Goal: Transaction & Acquisition: Purchase product/service

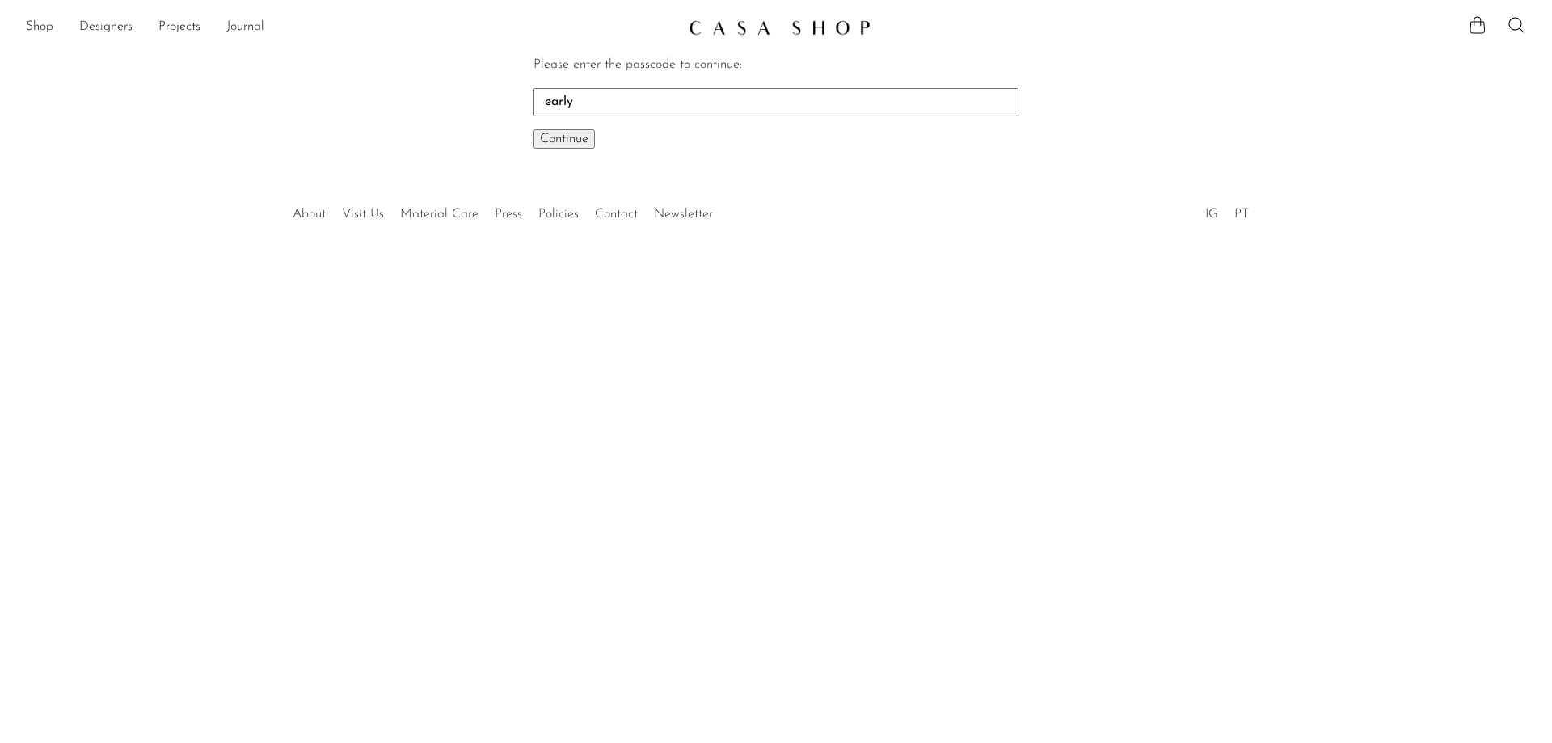
type input "early"
click at [533, 129] on button "Continue One moment..." at bounding box center [563, 138] width 61 height 19
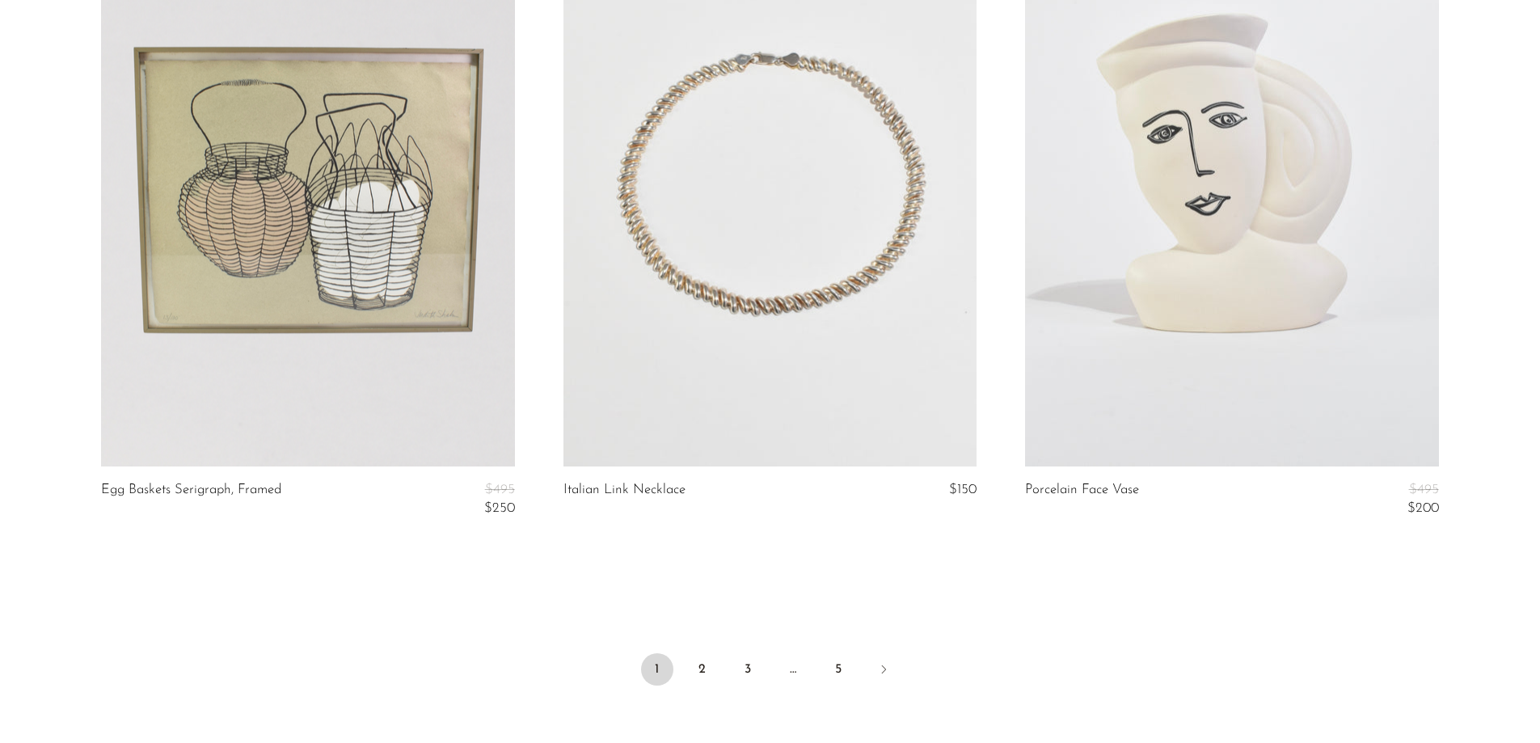
scroll to position [7517, 0]
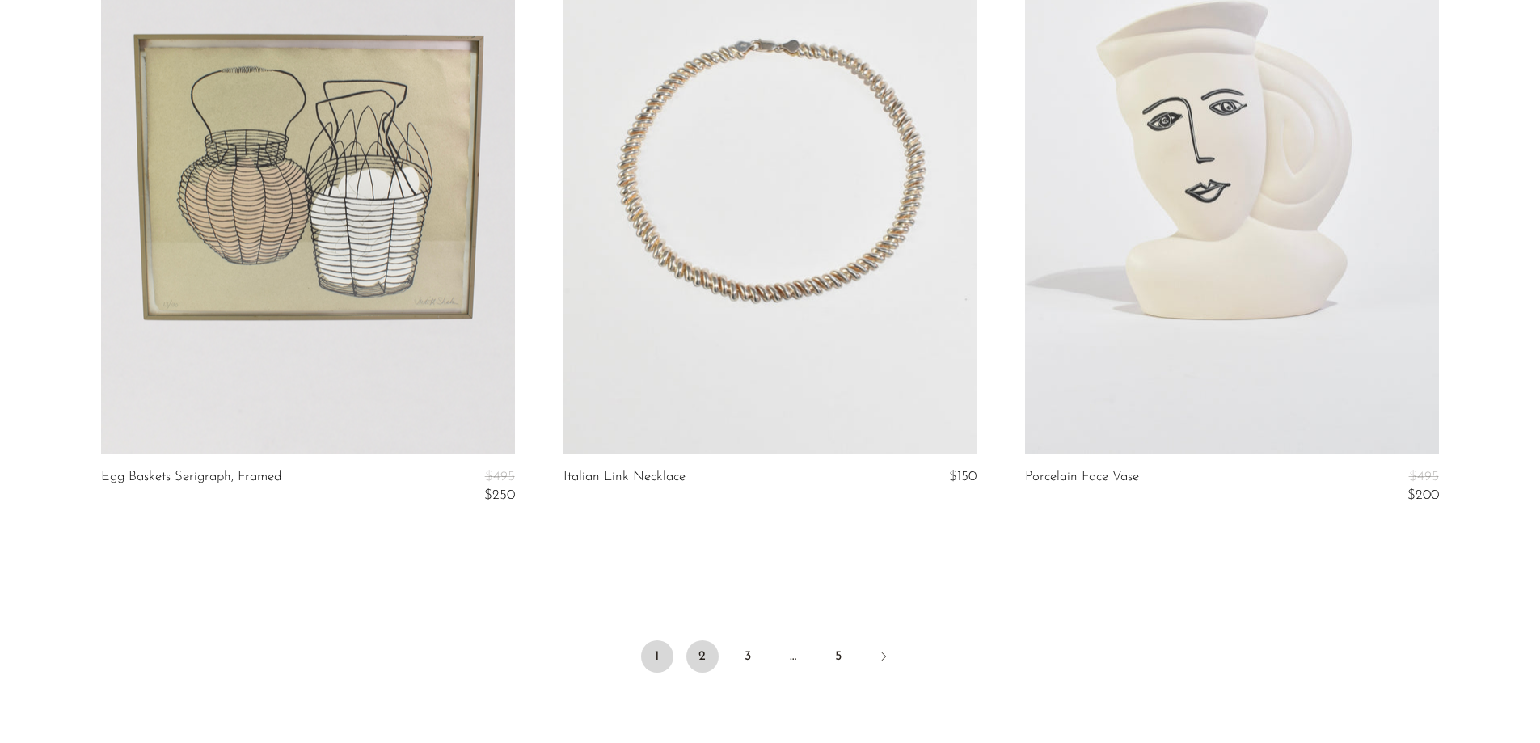
click at [700, 655] on link "2" at bounding box center [702, 656] width 32 height 32
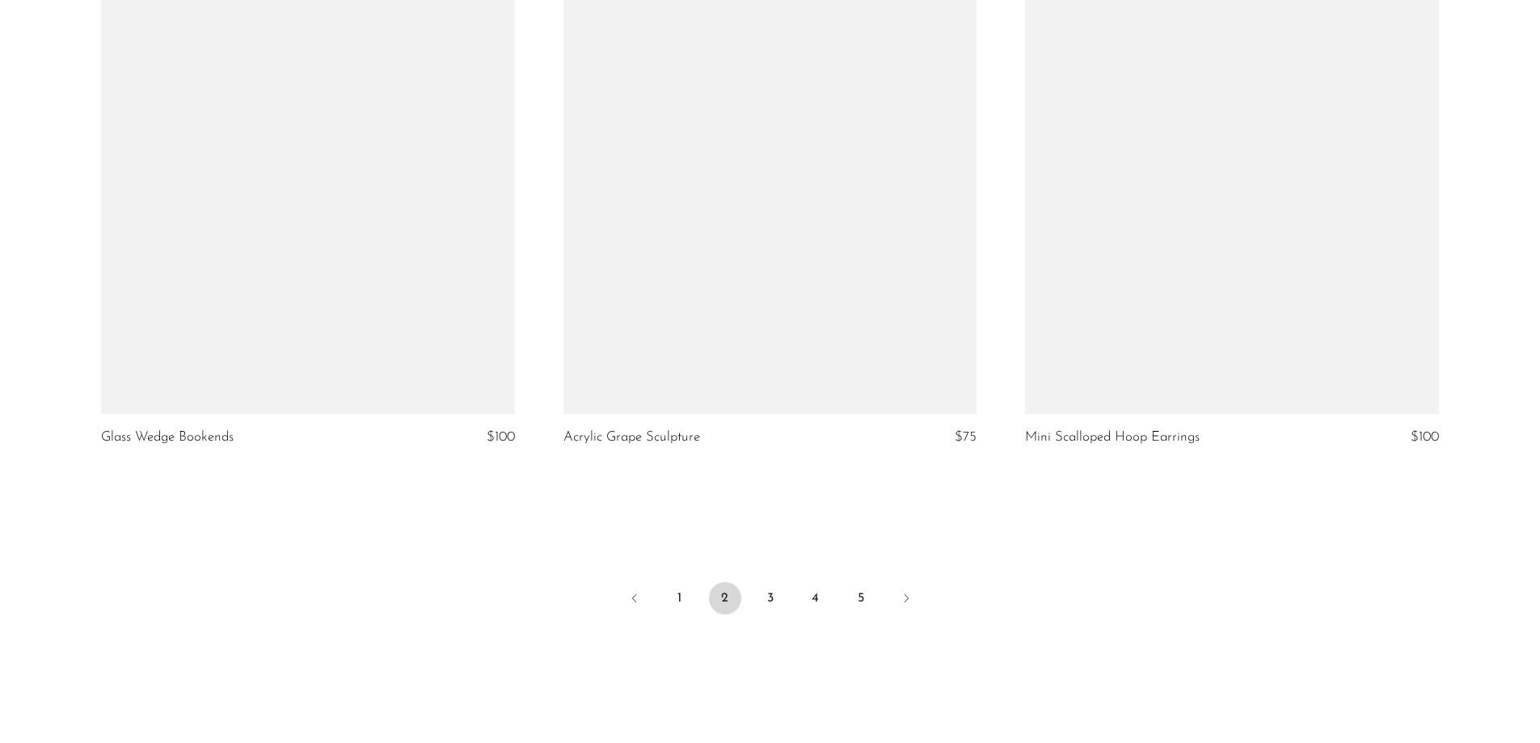
scroll to position [7657, 0]
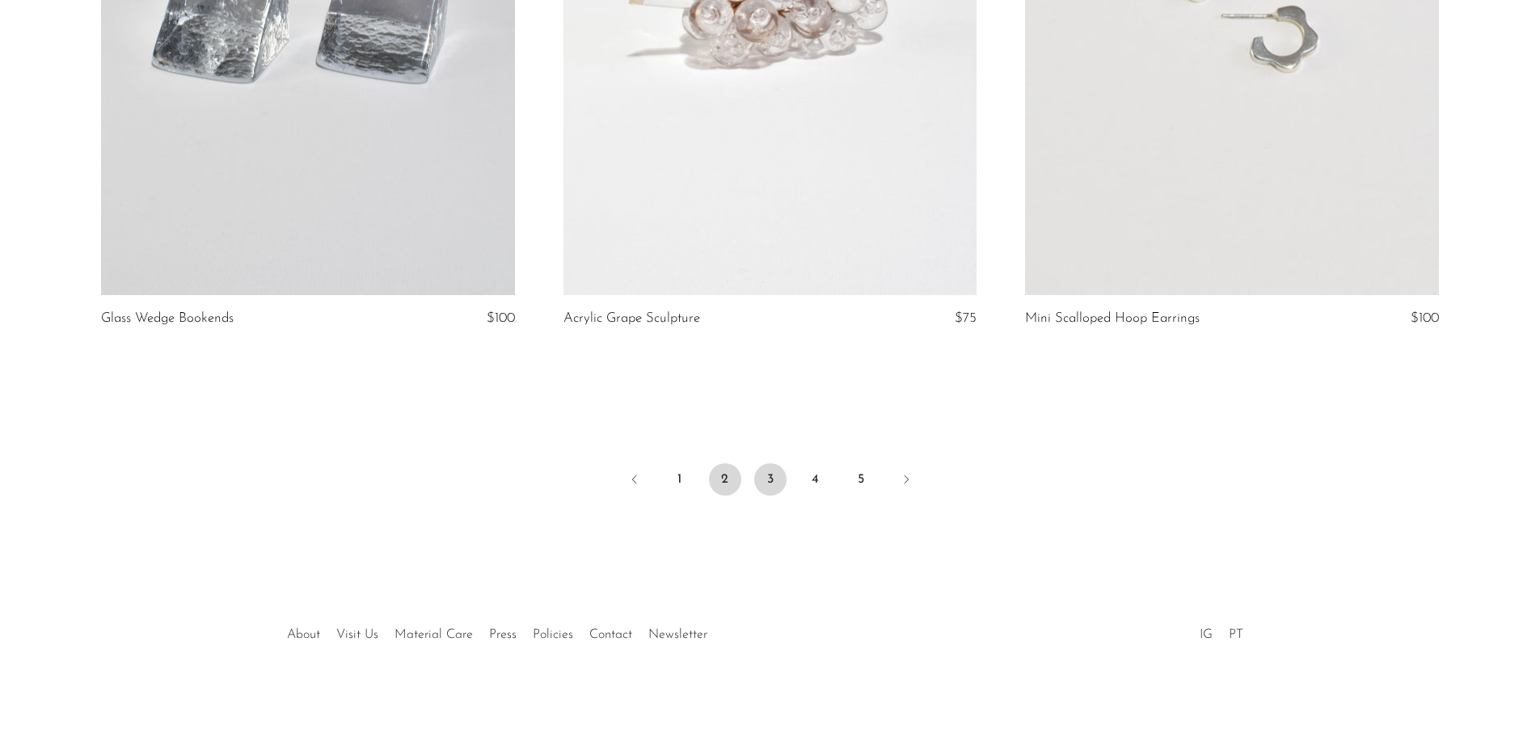
click at [782, 481] on link "3" at bounding box center [770, 479] width 32 height 32
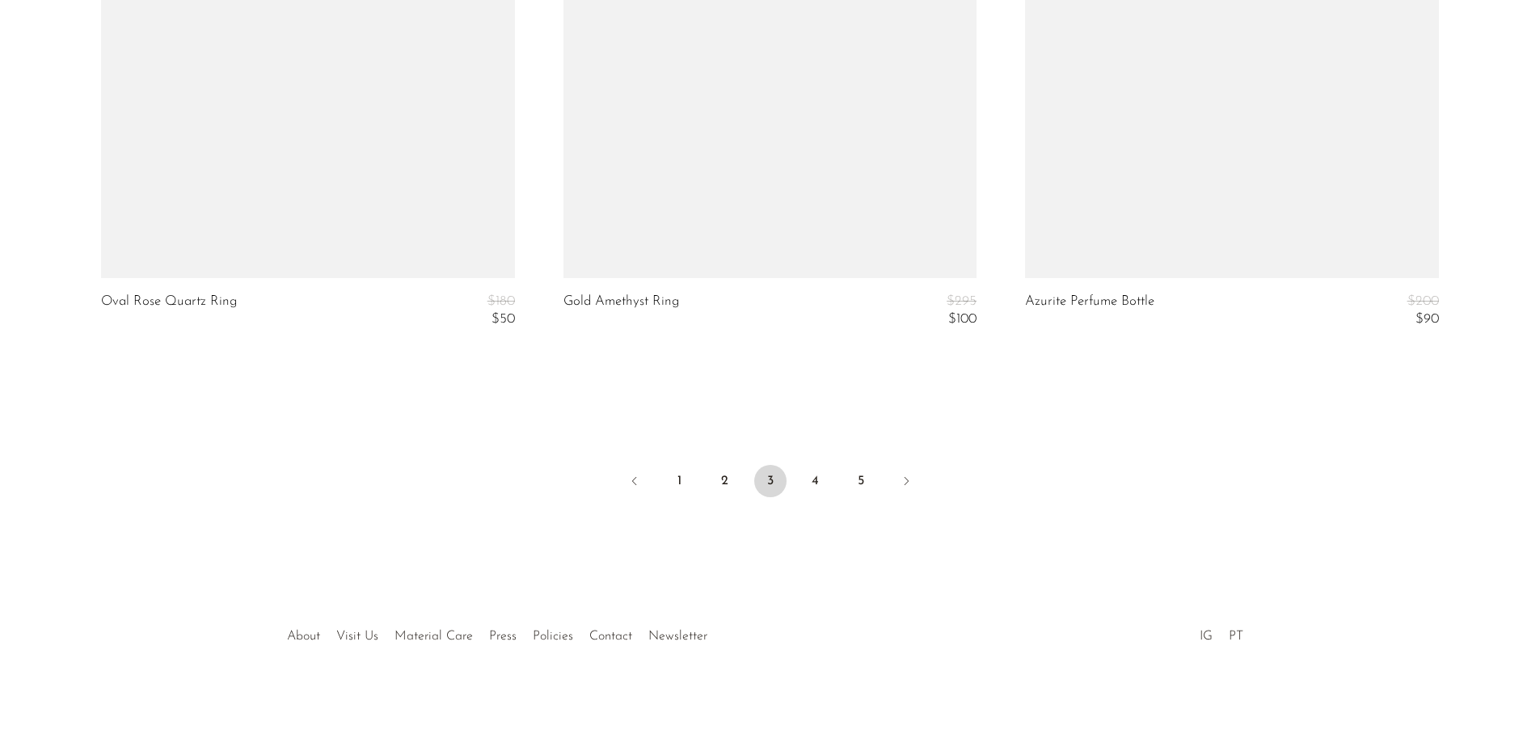
scroll to position [7784, 0]
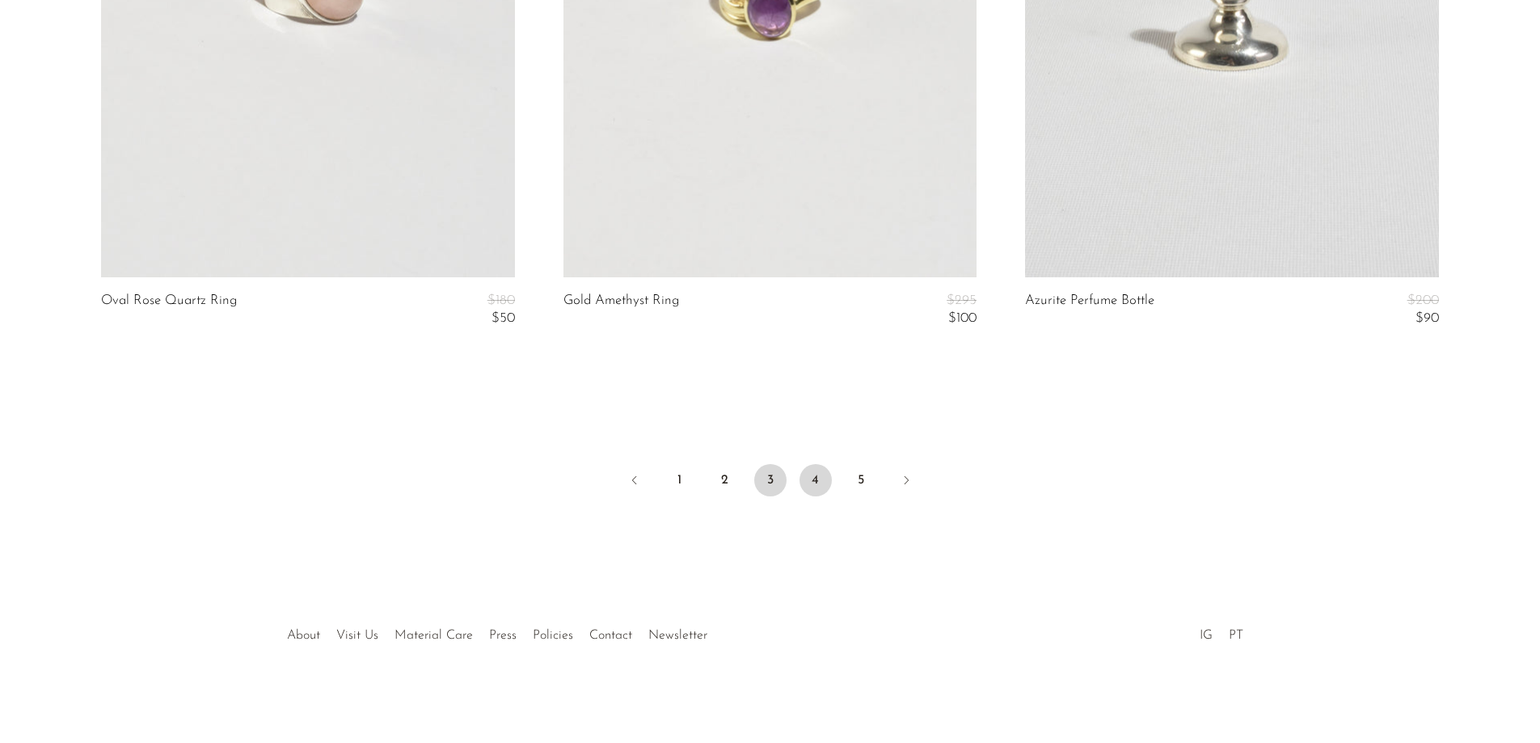
click at [814, 481] on link "4" at bounding box center [815, 480] width 32 height 32
